Goal: Task Accomplishment & Management: Complete application form

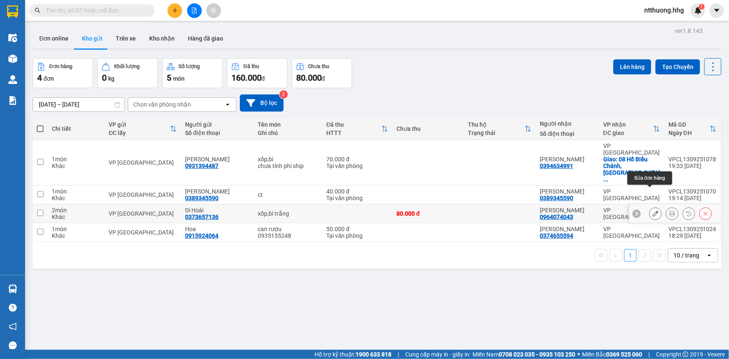
click at [653, 211] on icon at bounding box center [656, 214] width 6 height 6
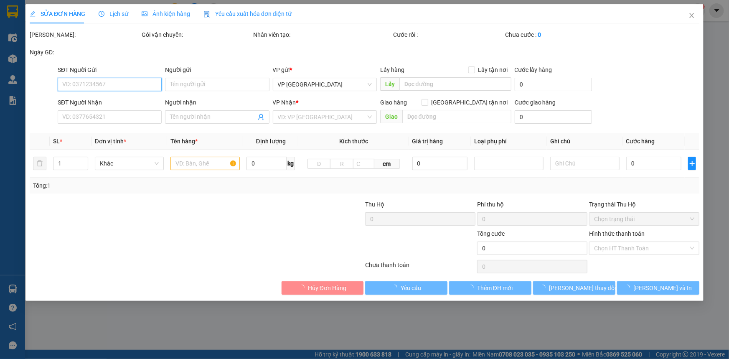
type input "0373657136"
type input "Dì Hoài"
type input "0964074043"
type input "[PERSON_NAME]"
type input "80.000"
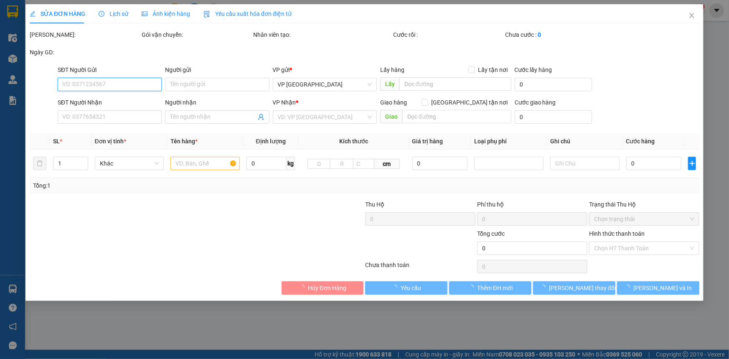
type input "80.000"
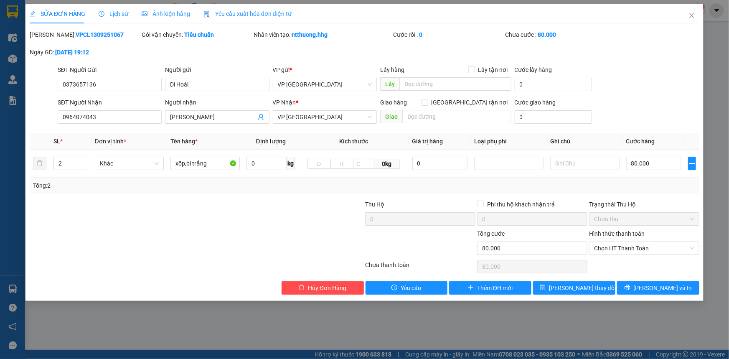
click at [619, 88] on div "SĐT Người Gửi 0373657136 0373657136 Người gửi Dì Hoài VP gửi * VP [GEOGRAPHIC_D…" at bounding box center [378, 79] width 645 height 29
click at [667, 288] on span "[PERSON_NAME] và In" at bounding box center [663, 287] width 59 height 9
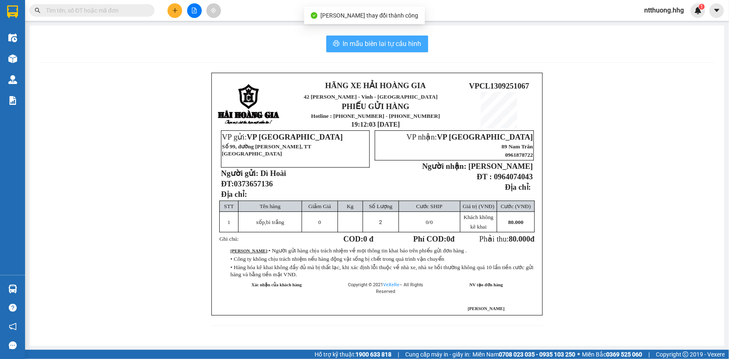
click at [400, 46] on span "In mẫu biên lai tự cấu hình" at bounding box center [382, 43] width 79 height 10
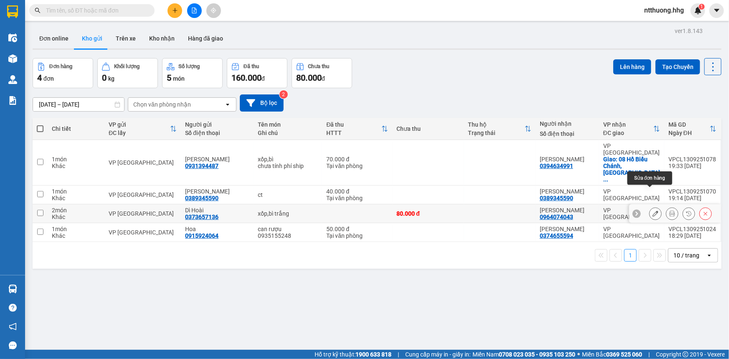
click at [653, 211] on icon at bounding box center [656, 214] width 6 height 6
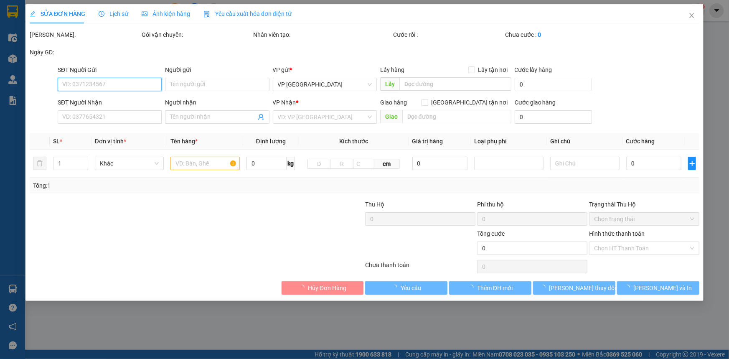
type input "0373657136"
type input "Dì Hoài"
type input "0964074043"
type input "[PERSON_NAME]"
type input "80.000"
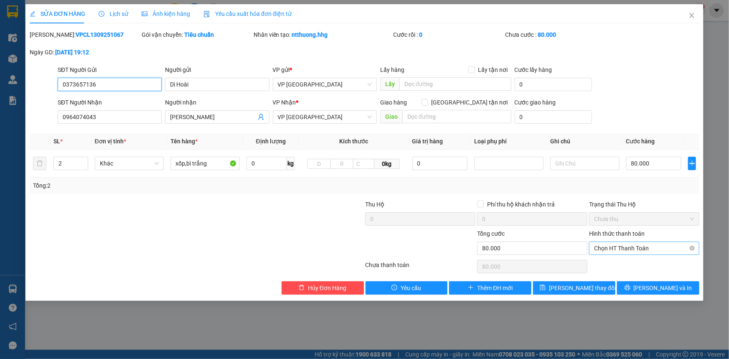
click at [666, 245] on span "Chọn HT Thanh Toán" at bounding box center [644, 248] width 100 height 13
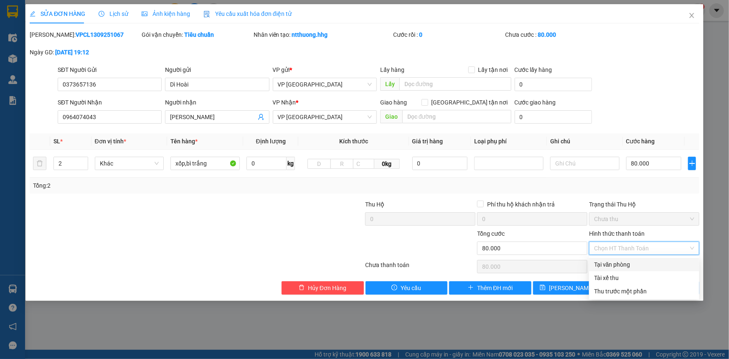
click at [648, 263] on div "Tại văn phòng" at bounding box center [644, 264] width 100 height 9
type input "0"
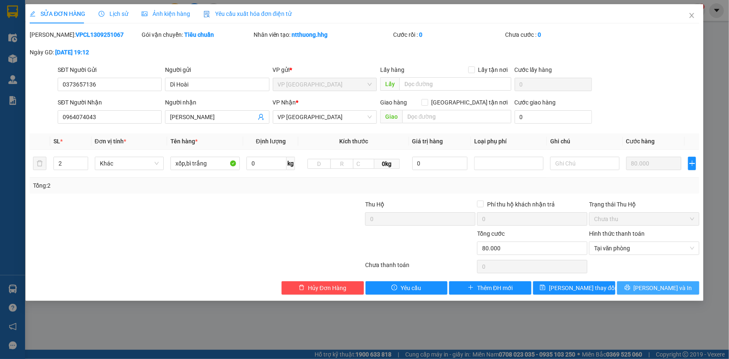
click at [672, 286] on span "[PERSON_NAME] và In" at bounding box center [663, 287] width 59 height 9
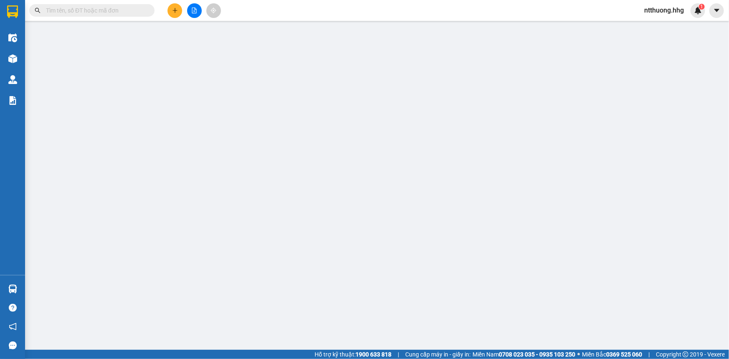
type input "0373657136"
type input "Dì Hoài"
type input "0964074043"
type input "[PERSON_NAME]"
type input "80.000"
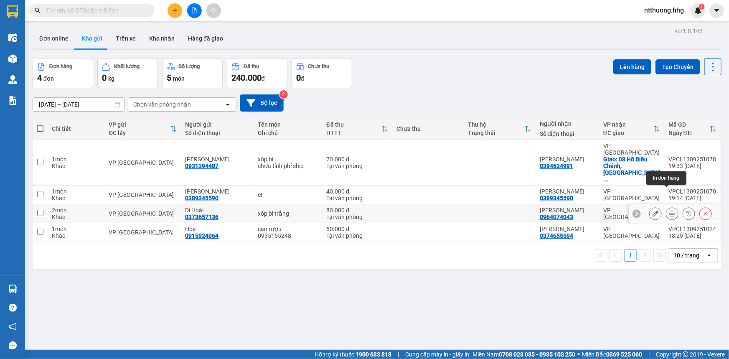
click at [670, 211] on icon at bounding box center [673, 214] width 6 height 6
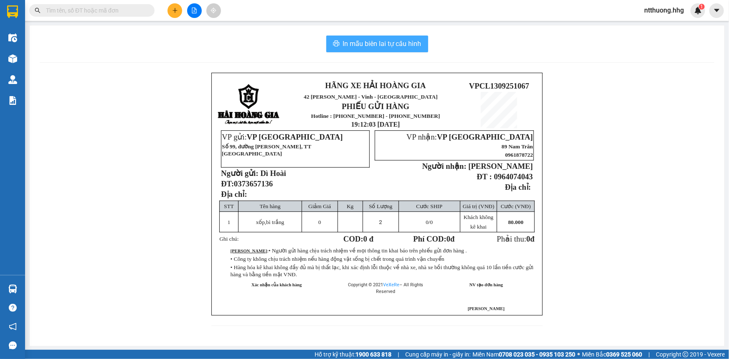
click at [398, 43] on span "In mẫu biên lai tự cấu hình" at bounding box center [382, 43] width 79 height 10
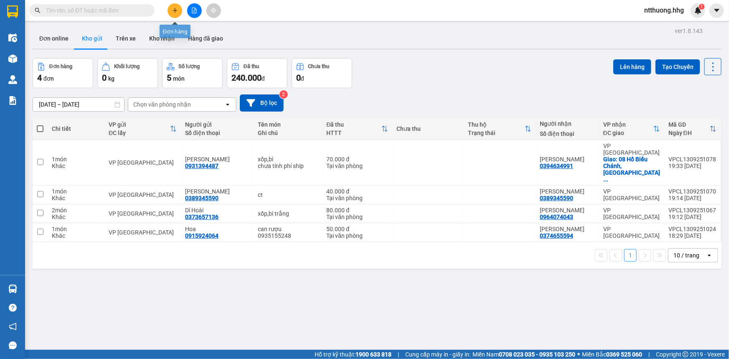
click at [177, 10] on icon "plus" at bounding box center [175, 11] width 6 height 6
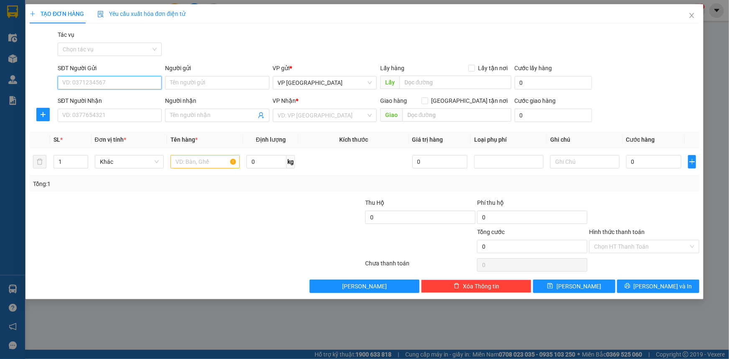
click at [111, 83] on input "SĐT Người Gửi" at bounding box center [110, 82] width 104 height 13
type input "0763060889"
click at [124, 115] on input "SĐT Người Nhận" at bounding box center [110, 115] width 104 height 13
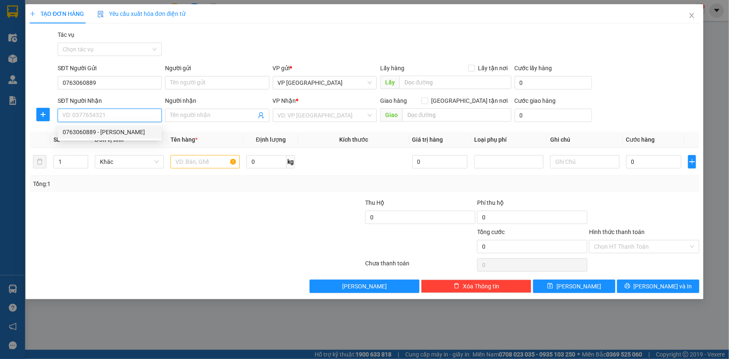
click at [111, 132] on div "0763060889 - [PERSON_NAME]" at bounding box center [110, 131] width 94 height 9
type input "0763060889"
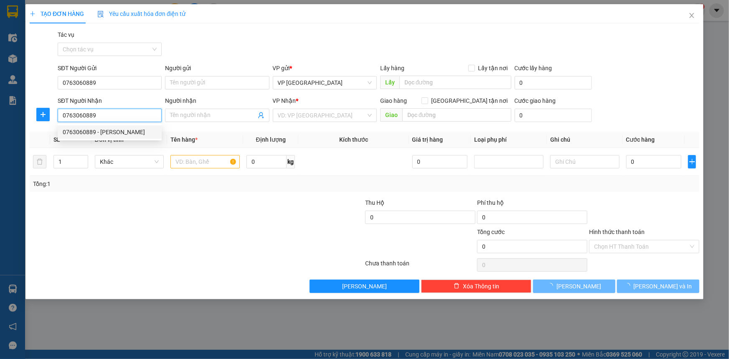
type input "[PERSON_NAME]"
checkbox input "true"
type input "QUẬN [GEOGRAPHIC_DATA], CHƯA TÍNH PHÍ SHIP"
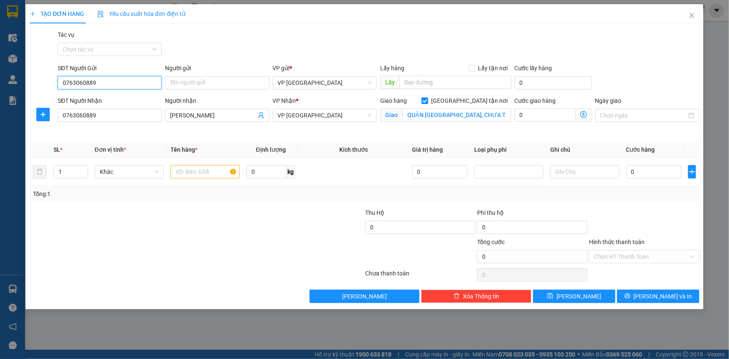
click at [130, 81] on input "0763060889" at bounding box center [110, 82] width 104 height 13
type input "0"
type input "0394784350"
click at [204, 83] on input "Người gửi" at bounding box center [217, 82] width 104 height 13
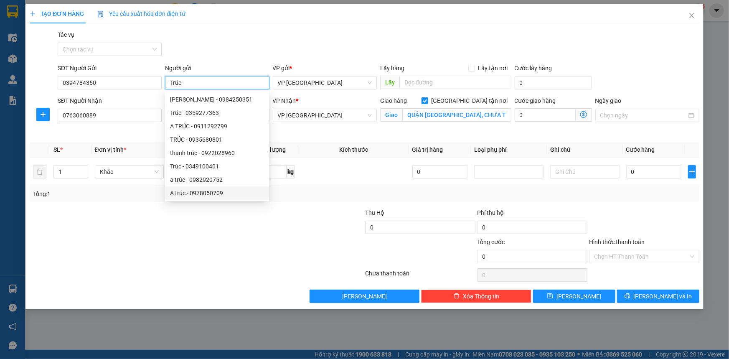
type input "Trúc"
click at [226, 229] on div at bounding box center [141, 222] width 224 height 29
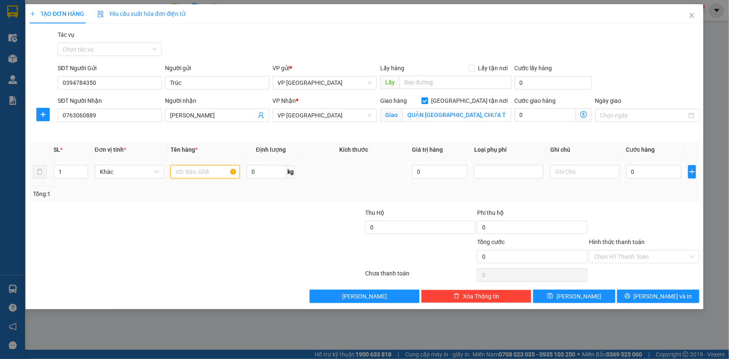
click at [196, 177] on input "text" at bounding box center [205, 171] width 69 height 13
type input "2"
click at [82, 168] on icon "up" at bounding box center [83, 169] width 3 height 3
click at [203, 172] on input "text" at bounding box center [205, 171] width 69 height 13
type input "xốp, bì gạo"
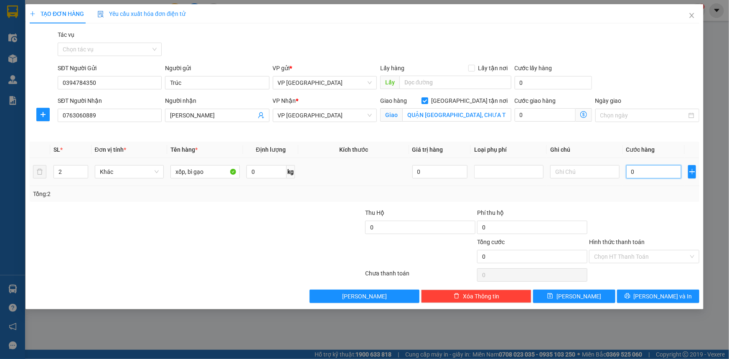
click at [642, 173] on input "0" at bounding box center [654, 171] width 56 height 13
type input "1"
type input "12"
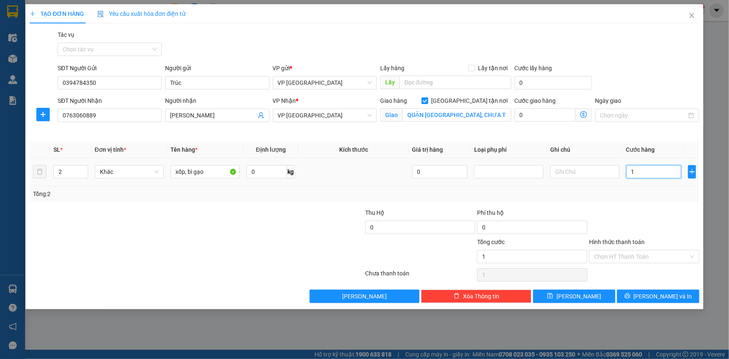
type input "12"
type input "120"
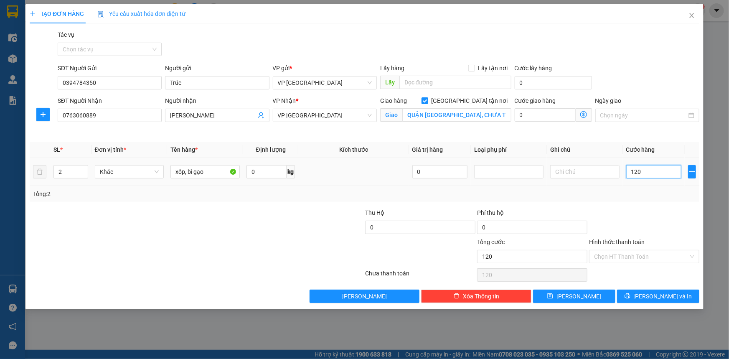
type input "1.200"
type input "12.000"
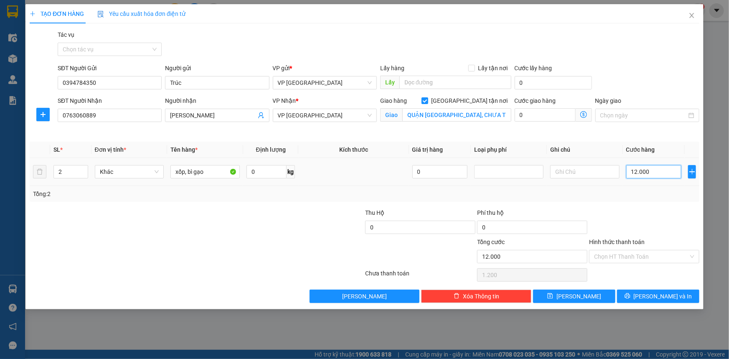
type input "12.000"
type input "120.000"
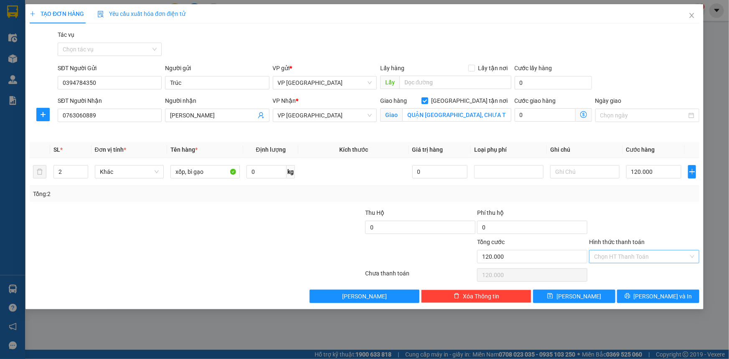
click at [664, 260] on input "Hình thức thanh toán" at bounding box center [641, 256] width 94 height 13
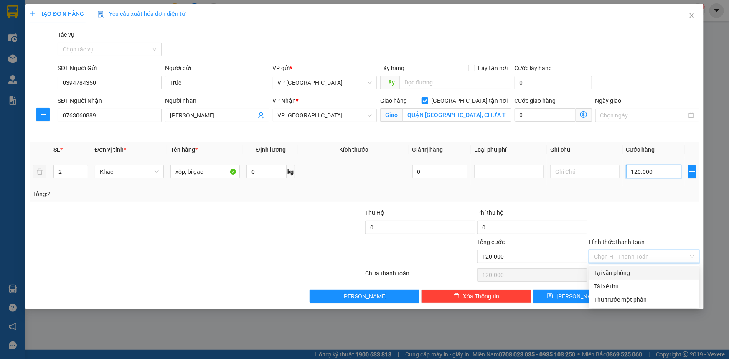
click at [663, 175] on input "120.000" at bounding box center [654, 171] width 56 height 13
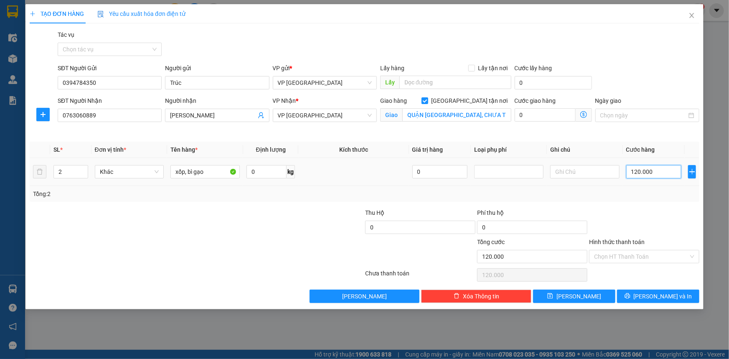
click at [672, 170] on input "120.000" at bounding box center [654, 171] width 56 height 13
click at [674, 294] on span "[PERSON_NAME] và In" at bounding box center [663, 296] width 59 height 9
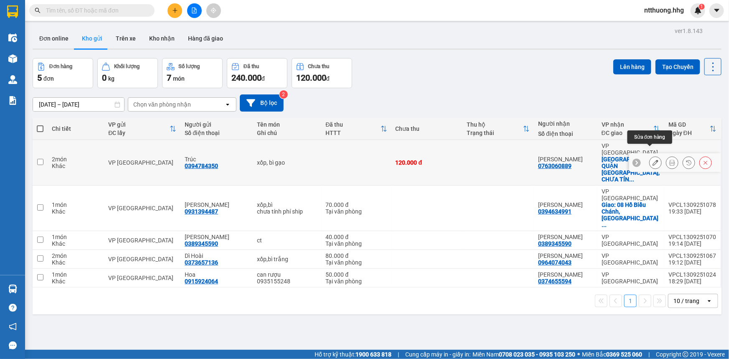
click at [650, 155] on button at bounding box center [656, 162] width 12 height 15
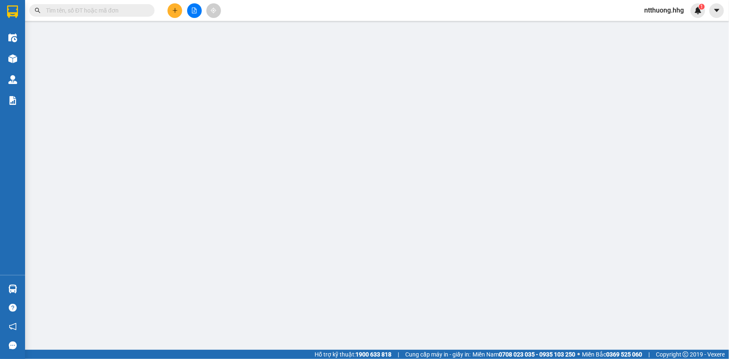
type input "0394784350"
type input "Trúc"
type input "0763060889"
type input "[PERSON_NAME]"
checkbox input "true"
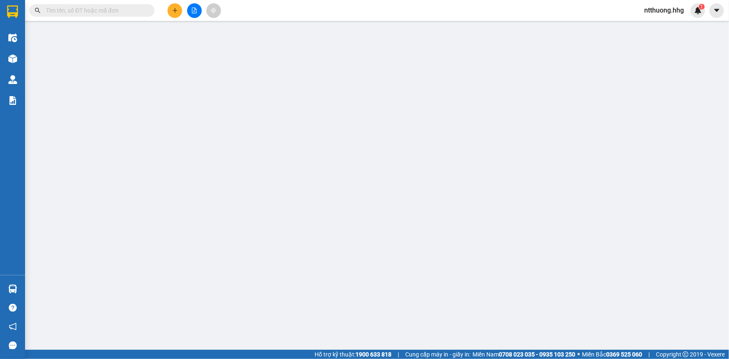
type input "QUẬN [GEOGRAPHIC_DATA], CHƯA TÍNH PHÍ SHIP"
type input "120.000"
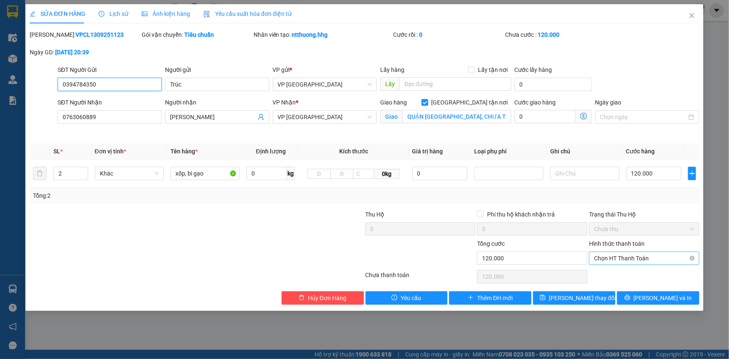
click at [663, 260] on span "Chọn HT Thanh Toán" at bounding box center [644, 258] width 100 height 13
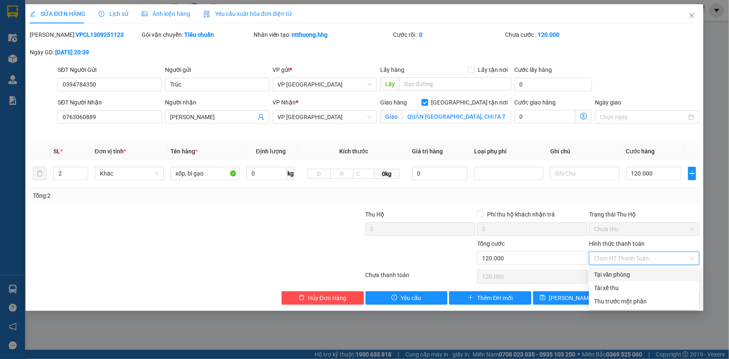
click at [658, 272] on div "Tại văn phòng" at bounding box center [644, 274] width 100 height 9
type input "0"
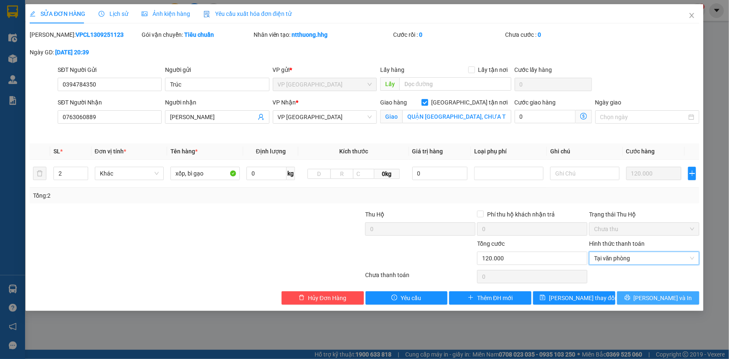
click at [652, 300] on span "[PERSON_NAME] và In" at bounding box center [663, 297] width 59 height 9
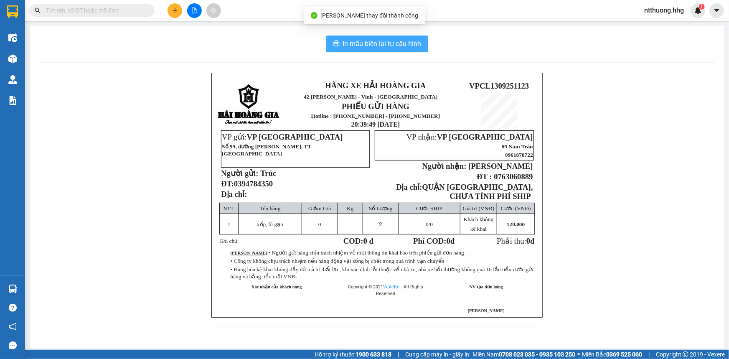
click at [369, 41] on span "In mẫu biên lai tự cấu hình" at bounding box center [382, 43] width 79 height 10
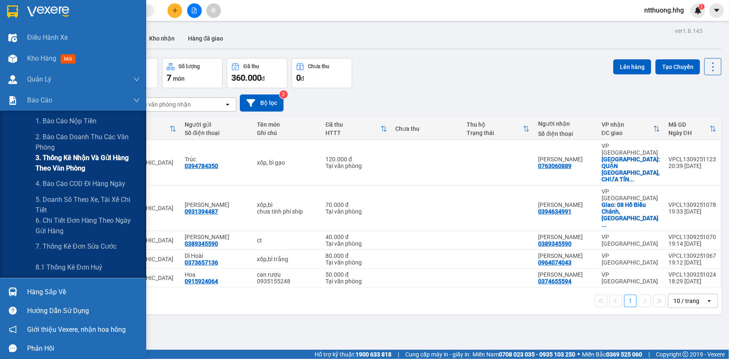
click at [69, 161] on span "3. Thống kê nhận và gửi hàng theo văn phòng" at bounding box center [88, 163] width 104 height 21
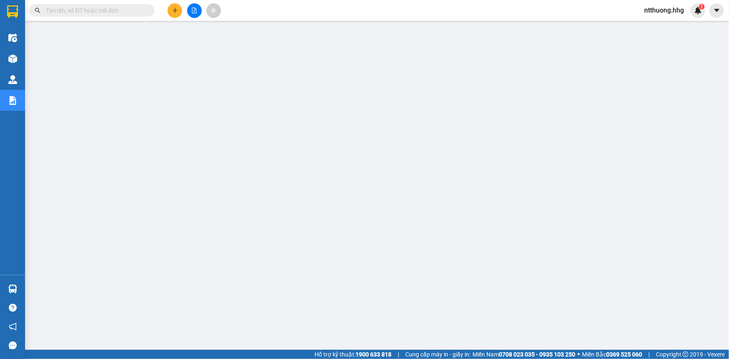
click at [97, 9] on input "text" at bounding box center [95, 10] width 99 height 9
paste input "VPCL1309251074"
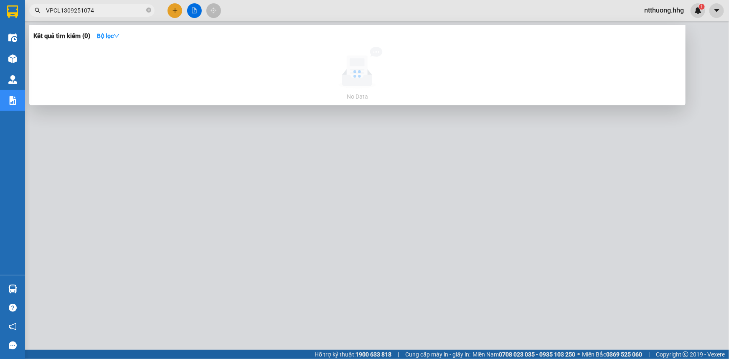
type input "VPCL1309251074"
click at [138, 183] on div at bounding box center [364, 179] width 729 height 359
drag, startPoint x: 109, startPoint y: 9, endPoint x: 99, endPoint y: 13, distance: 10.7
click at [99, 13] on input "VPCL1309251074" at bounding box center [95, 10] width 99 height 9
click at [117, 8] on input "VPCL1309251074" at bounding box center [95, 10] width 99 height 9
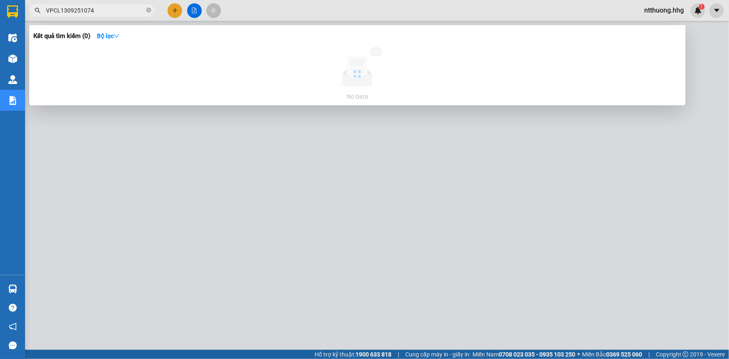
drag, startPoint x: 113, startPoint y: 8, endPoint x: 315, endPoint y: 46, distance: 204.8
click at [315, 46] on div "Kết quả tìm kiếm ( 0 ) Bộ lọc No Data" at bounding box center [357, 65] width 657 height 80
click at [120, 8] on input "VPCL1309251074" at bounding box center [95, 10] width 99 height 9
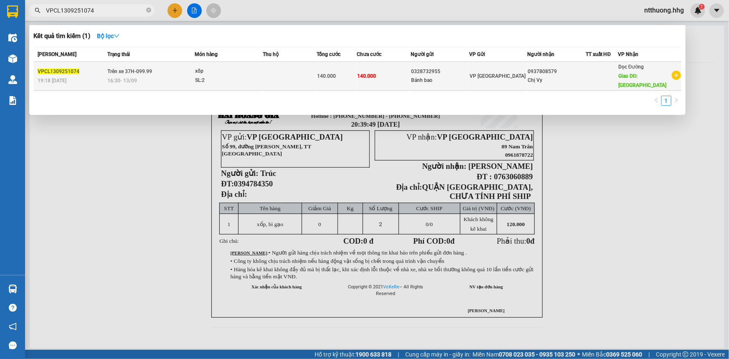
click at [179, 73] on td "Trên xe 37H-099.99 16:30 [DATE]" at bounding box center [150, 76] width 90 height 29
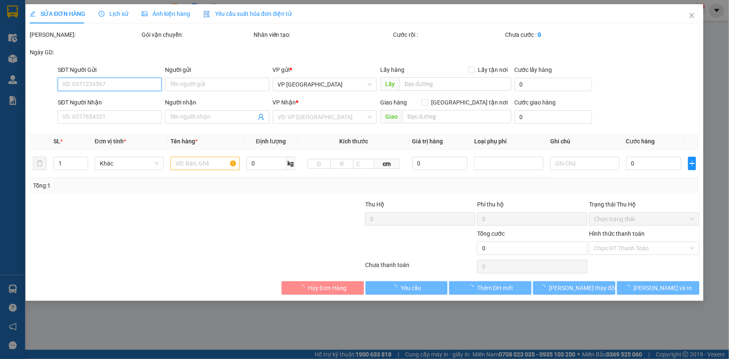
type input "0328732955"
type input "Bánh bao"
type input "0937808579"
type input "Chị Vy"
type input "QUẢNG NGÃI"
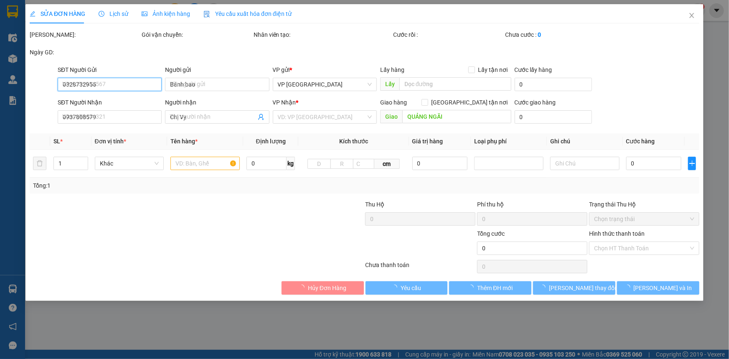
type input "140.000"
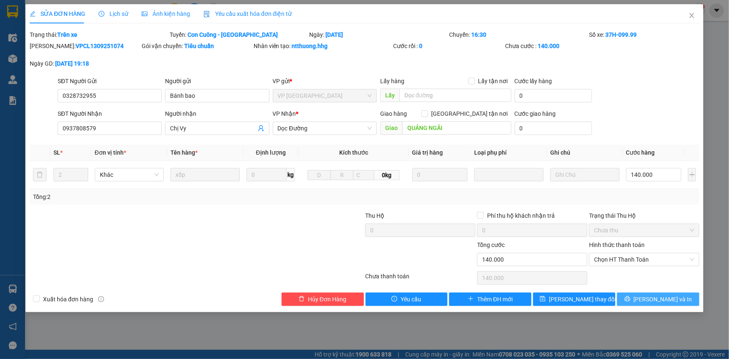
click at [654, 300] on span "[PERSON_NAME] và In" at bounding box center [663, 299] width 59 height 9
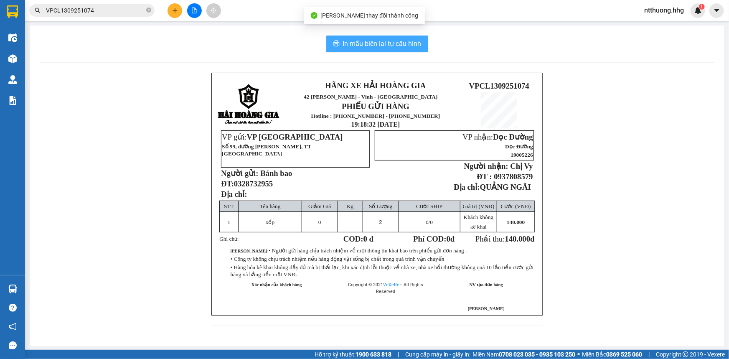
click at [400, 42] on span "In mẫu biên lai tự cấu hình" at bounding box center [382, 43] width 79 height 10
